Goal: Task Accomplishment & Management: Use online tool/utility

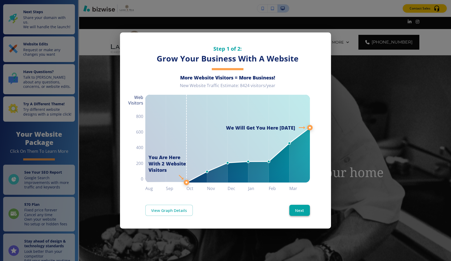
click at [298, 209] on button "Next" at bounding box center [300, 210] width 21 height 11
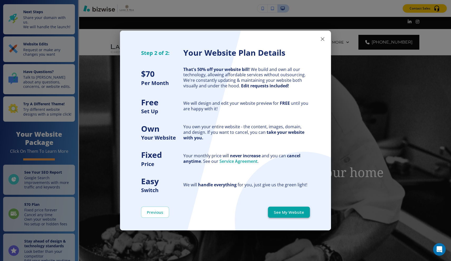
click at [296, 210] on button "See My Website" at bounding box center [289, 212] width 42 height 11
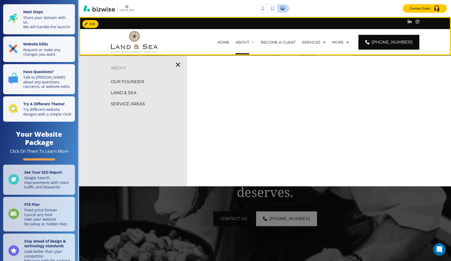
click at [249, 42] on p "ABOUT" at bounding box center [243, 42] width 14 height 5
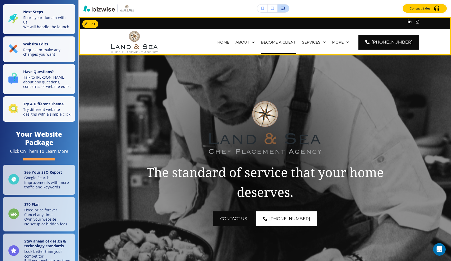
click at [280, 42] on p "BECOME A CLIENT" at bounding box center [278, 42] width 35 height 5
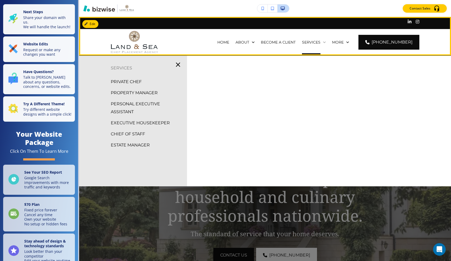
click at [321, 41] on p "SERVICES" at bounding box center [311, 42] width 18 height 5
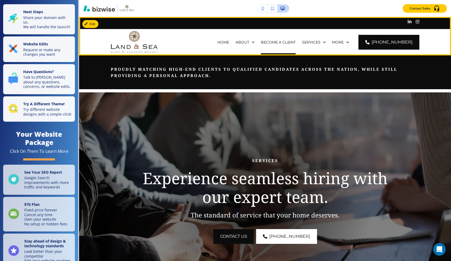
click at [291, 41] on p "BECOME A CLIENT" at bounding box center [278, 42] width 35 height 5
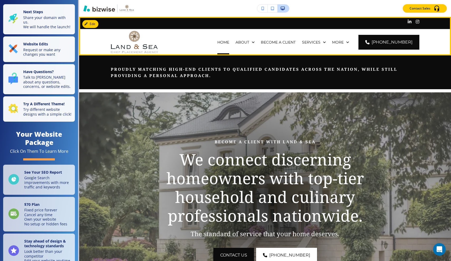
click at [229, 43] on p "HOME" at bounding box center [223, 42] width 12 height 5
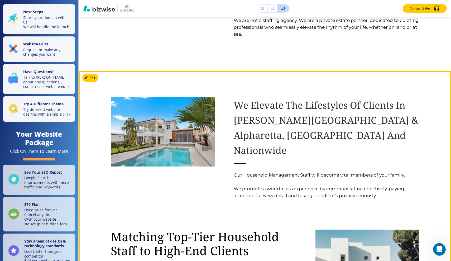
scroll to position [673, 0]
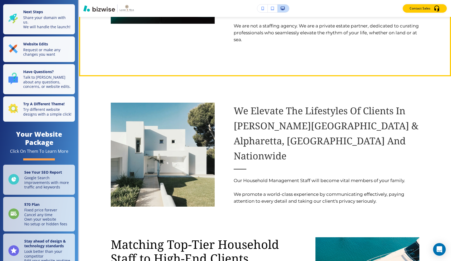
scroll to position [673, 0]
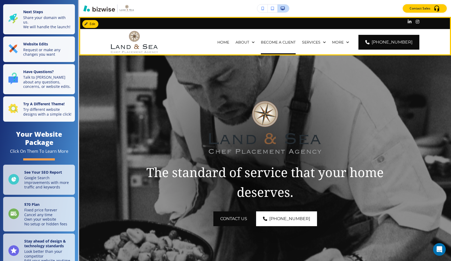
click at [285, 44] on p "BECOME A CLIENT" at bounding box center [278, 42] width 35 height 5
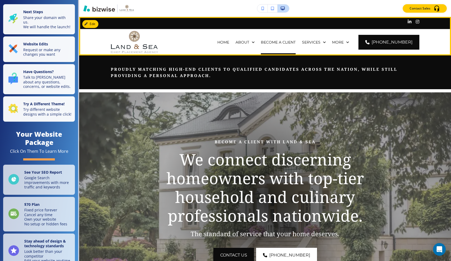
click at [292, 42] on p "BECOME A CLIENT" at bounding box center [278, 42] width 35 height 5
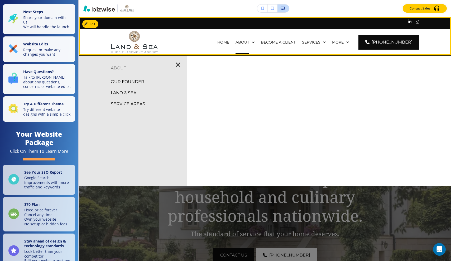
click at [292, 37] on div "BECOME A CLIENT" at bounding box center [278, 42] width 41 height 26
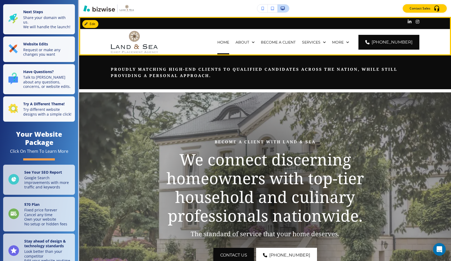
click at [229, 42] on p "HOME" at bounding box center [223, 42] width 12 height 5
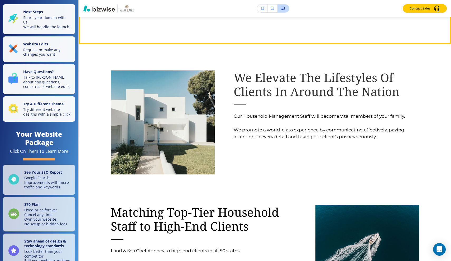
scroll to position [725, 0]
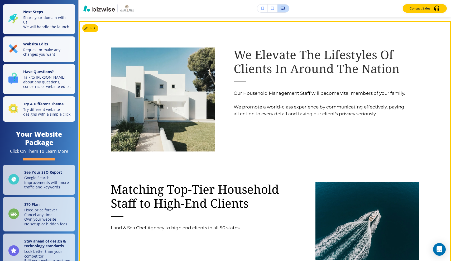
click at [288, 70] on span "We Elevate The Lifestyles Of Clients In Around The Nation" at bounding box center [317, 61] width 166 height 30
click at [93, 27] on button "Edit This Section" at bounding box center [100, 28] width 36 height 8
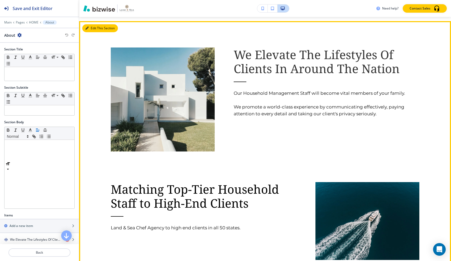
scroll to position [729, 0]
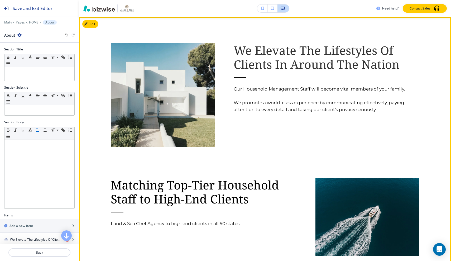
click at [287, 66] on span "We Elevate The Lifestyles Of Clients In Around The Nation" at bounding box center [317, 57] width 166 height 30
click at [288, 66] on span "We Elevate The Lifestyles Of Clients In Around The Nation" at bounding box center [317, 57] width 166 height 30
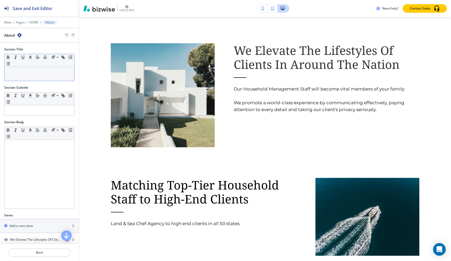
click at [38, 72] on p at bounding box center [39, 72] width 65 height 5
click at [29, 73] on p at bounding box center [39, 72] width 65 height 5
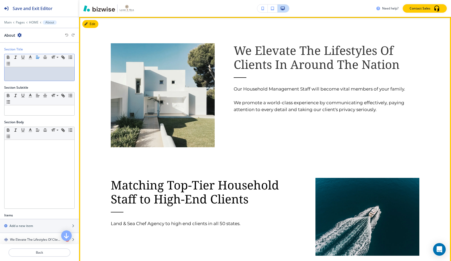
click at [281, 67] on span "We Elevate The Lifestyles Of Clients In Around The Nation" at bounding box center [317, 57] width 166 height 30
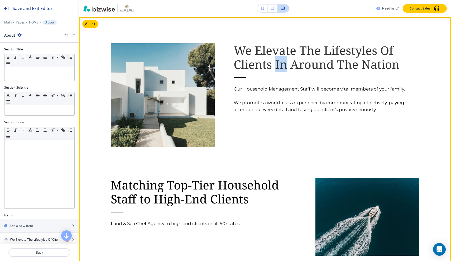
click at [281, 67] on span "We Elevate The Lifestyles Of Clients In Around The Nation" at bounding box center [317, 57] width 166 height 30
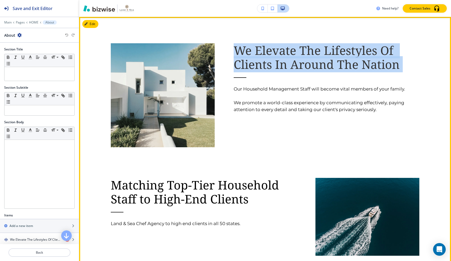
click at [281, 67] on span "We Elevate The Lifestyles Of Clients In Around The Nation" at bounding box center [317, 57] width 166 height 30
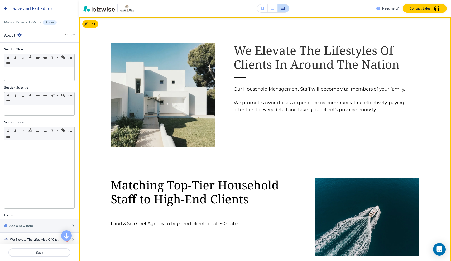
click at [287, 67] on span "We Elevate The Lifestyles Of Clients In Around The Nation" at bounding box center [317, 57] width 166 height 30
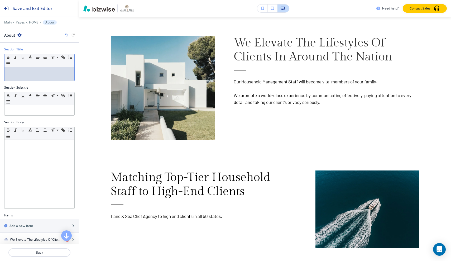
click at [12, 74] on div at bounding box center [39, 74] width 70 height 14
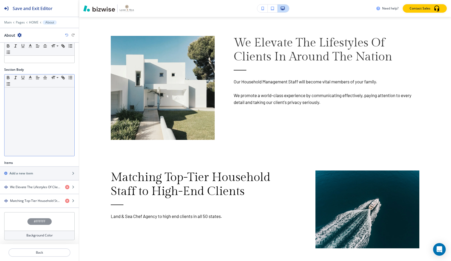
scroll to position [0, 0]
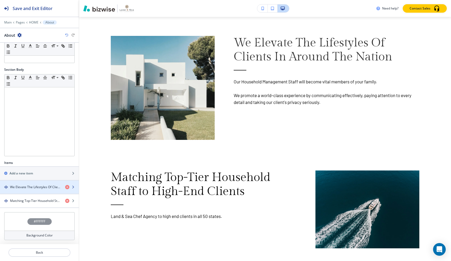
click at [19, 187] on h4 "We Elevate The Lifestyles Of Clients In Around The Nation" at bounding box center [35, 187] width 51 height 5
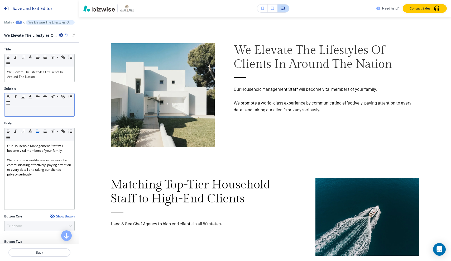
click at [31, 113] on p at bounding box center [39, 111] width 65 height 5
click at [40, 75] on p "We Elevate The Lifestyles Of Clients In Around The Nation" at bounding box center [39, 75] width 65 height 10
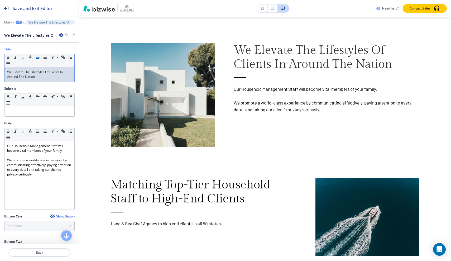
click at [64, 72] on p "We Elevate The Lifestyles Of Clients In Around The Nation" at bounding box center [39, 75] width 65 height 10
click at [65, 89] on div "Subtitle" at bounding box center [39, 88] width 70 height 5
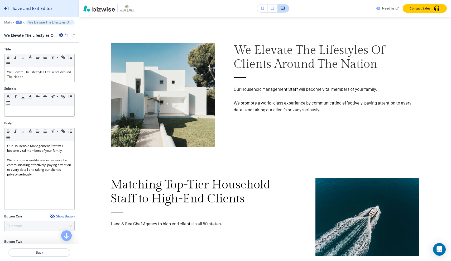
click at [13, 7] on h2 "Save and Exit Editor" at bounding box center [33, 8] width 40 height 6
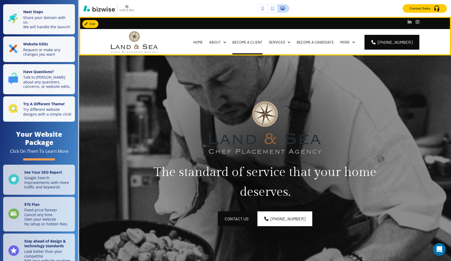
click at [260, 43] on p "BECOME A CLIENT" at bounding box center [248, 42] width 30 height 5
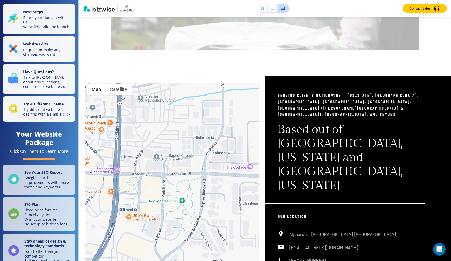
scroll to position [884, 0]
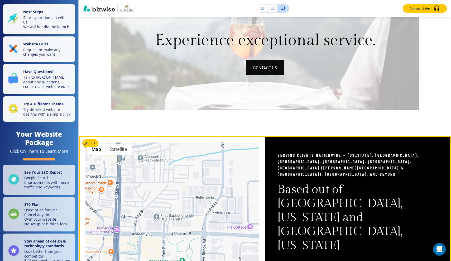
click at [302, 192] on p "Based out of Alpharetta, Georgia and Delray Beach, Florida" at bounding box center [351, 218] width 147 height 70
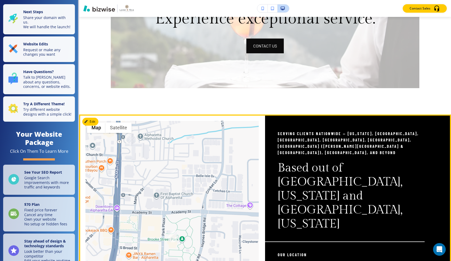
scroll to position [905, 0]
click at [94, 126] on button "Edit This Section" at bounding box center [100, 122] width 36 height 8
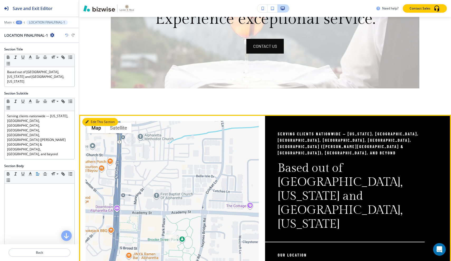
scroll to position [1010, 0]
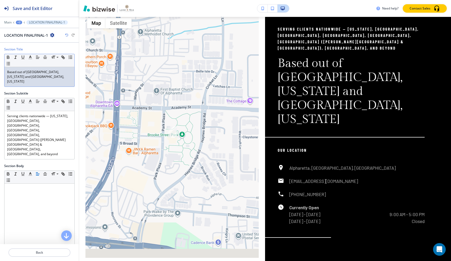
click at [6, 72] on div "Based out of Alpharetta, Georgia and Delray Beach, Florida" at bounding box center [39, 77] width 70 height 20
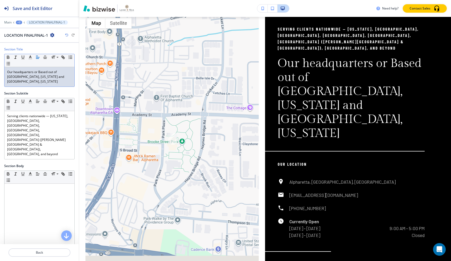
click at [40, 71] on p "Our headquarters or Based out of Alpharetta, Georgia and Delray Beach, Florida" at bounding box center [39, 77] width 65 height 14
click at [39, 11] on h2 "Save and Exit Editor" at bounding box center [33, 8] width 40 height 6
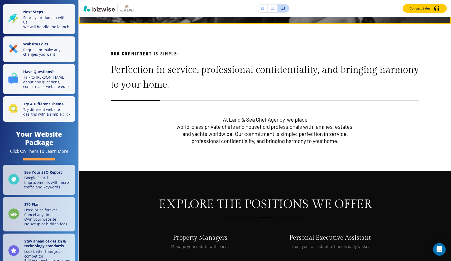
scroll to position [407, 0]
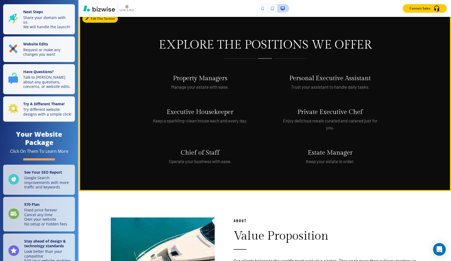
click at [96, 21] on button "Edit This Section" at bounding box center [100, 19] width 36 height 8
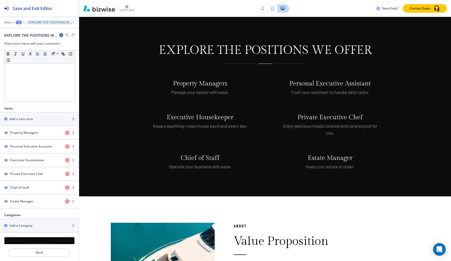
scroll to position [140, 0]
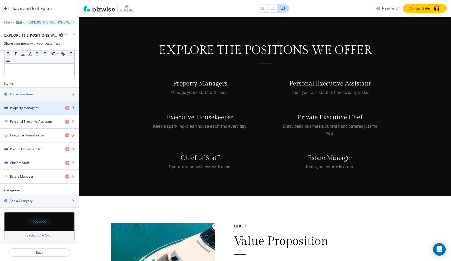
click at [47, 108] on div "Property Managers" at bounding box center [30, 108] width 61 height 5
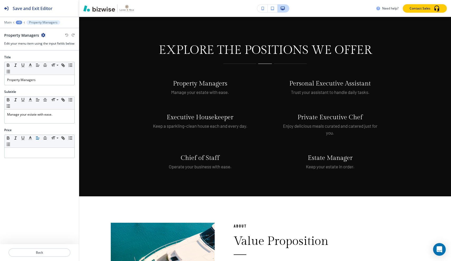
scroll to position [465, 0]
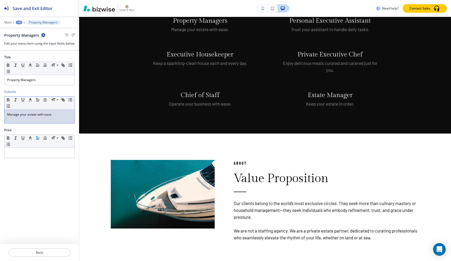
click at [53, 117] on p "Manage your estate with ease." at bounding box center [39, 114] width 65 height 5
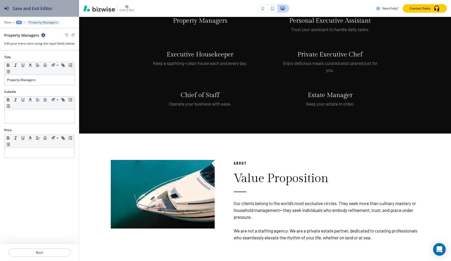
click at [40, 9] on h2 "Save and Exit Editor" at bounding box center [33, 8] width 40 height 6
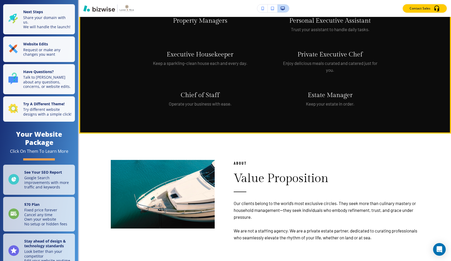
scroll to position [373, 0]
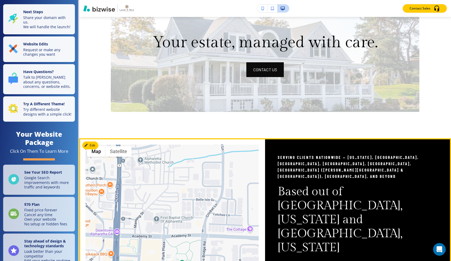
scroll to position [1179, 0]
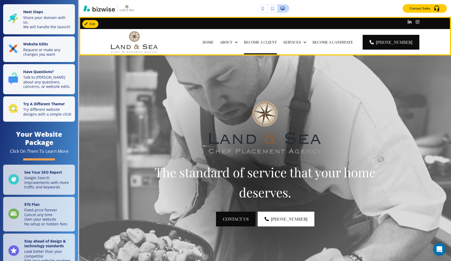
click at [244, 40] on p "BECOME A CLIENT" at bounding box center [260, 42] width 33 height 5
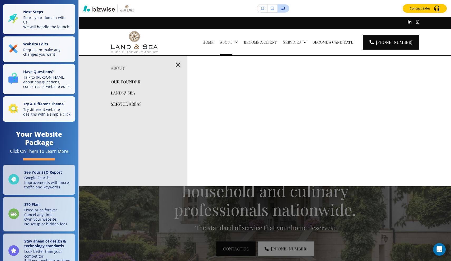
click at [135, 82] on p "OUR FOUNDER" at bounding box center [126, 82] width 30 height 8
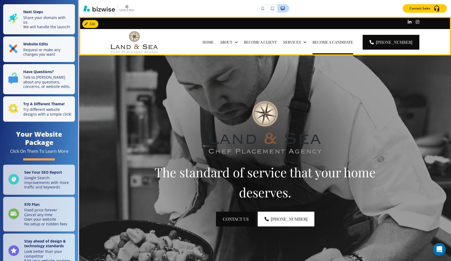
click at [313, 42] on p "BECOME A CANDIDATE" at bounding box center [333, 42] width 41 height 5
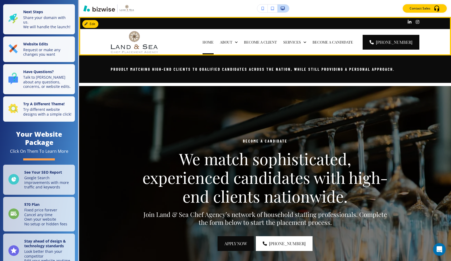
click at [203, 43] on p "HOME" at bounding box center [208, 42] width 11 height 5
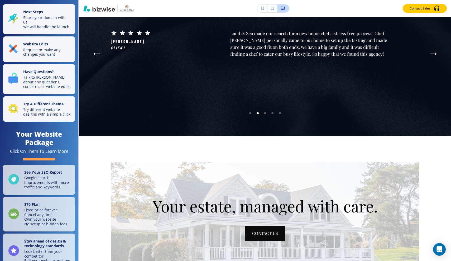
scroll to position [976, 0]
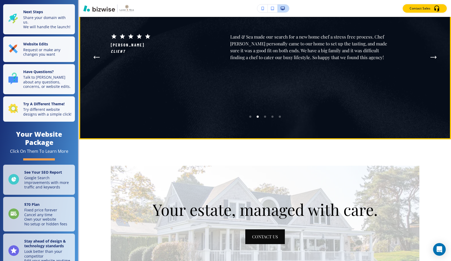
click at [434, 59] on icon "Next Testimonial" at bounding box center [434, 57] width 6 height 3
click at [434, 63] on button "Next Testimonial" at bounding box center [434, 57] width 11 height 11
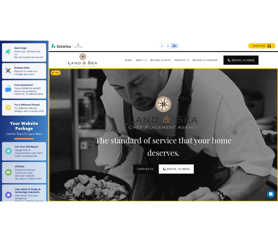
scroll to position [9, 0]
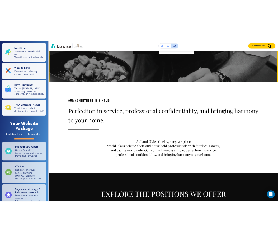
scroll to position [216, 0]
